Goal: Information Seeking & Learning: Learn about a topic

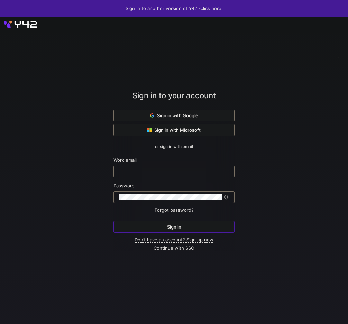
drag, startPoint x: 188, startPoint y: 131, endPoint x: 192, endPoint y: 119, distance: 13.1
click at [188, 131] on span "Sign in with Microsoft" at bounding box center [173, 130] width 53 height 6
drag, startPoint x: 192, startPoint y: 119, endPoint x: 193, endPoint y: 114, distance: 4.6
click at [193, 114] on div "Sign in with Google Sign in with Microsoft or sign in with email Work email Pas…" at bounding box center [173, 180] width 121 height 141
click at [193, 114] on span "Sign in with Google" at bounding box center [174, 116] width 48 height 6
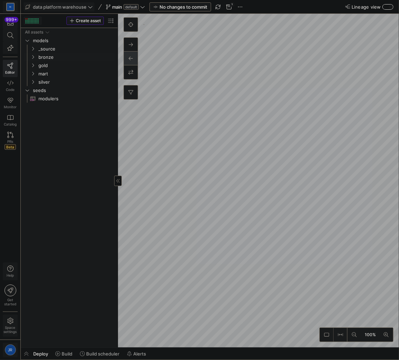
click at [43, 53] on link "bronze" at bounding box center [69, 57] width 91 height 8
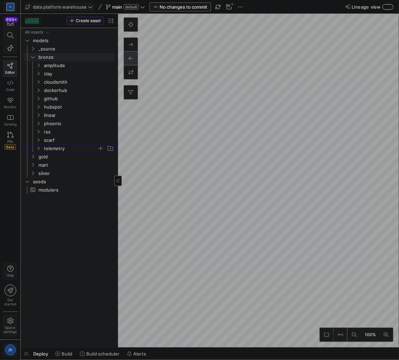
click at [46, 147] on span "telemetry" at bounding box center [70, 149] width 53 height 8
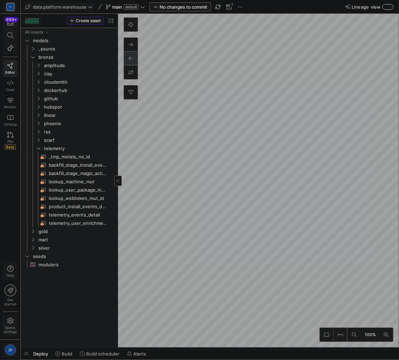
click at [64, 160] on span "_tmp_motels_no_id​​​​​​​​​​" at bounding box center [78, 157] width 58 height 8
click at [64, 163] on span "backfill_stage_install_events​​​​​​​​​​" at bounding box center [78, 165] width 58 height 8
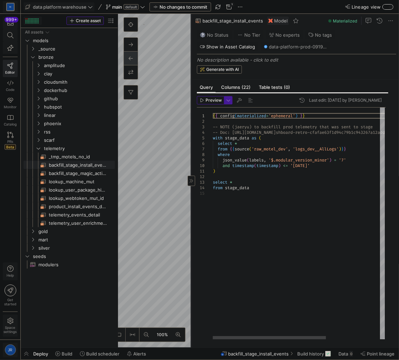
click at [192, 178] on div at bounding box center [192, 181] width 8 height 10
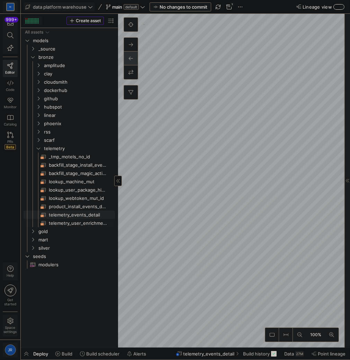
click at [82, 223] on span "telemetry_user_enrichment_detail​​​​​​​​​​" at bounding box center [78, 223] width 58 height 8
click at [81, 216] on span "telemetry_events_detail​​​​​​​​​​" at bounding box center [78, 215] width 58 height 8
type textarea "{{ config(materialized="table") }} /* Model: telemetry_events_detail What: Filt…"
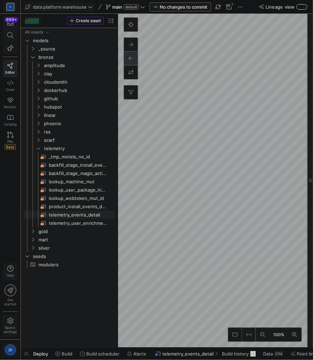
drag, startPoint x: 392, startPoint y: 87, endPoint x: 600, endPoint y: 85, distance: 207.3
click at [313, 85] on html "M 999+ Editor Code Monitor Catalog PRs Beta Help Get started Space settings JR …" at bounding box center [156, 180] width 313 height 360
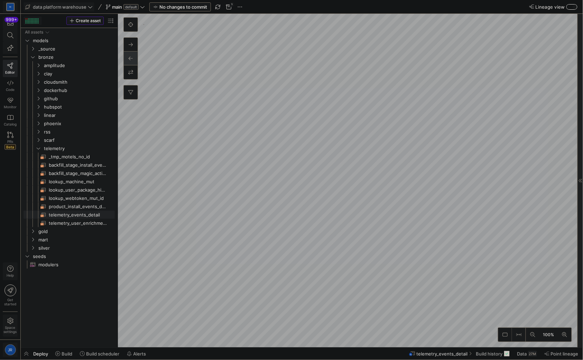
click at [386, 180] on icon at bounding box center [581, 181] width 4 height 4
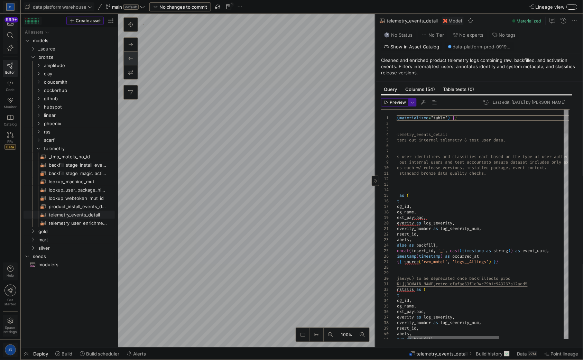
click at [386, 336] on div at bounding box center [454, 338] width 91 height 4
